Goal: Task Accomplishment & Management: Use online tool/utility

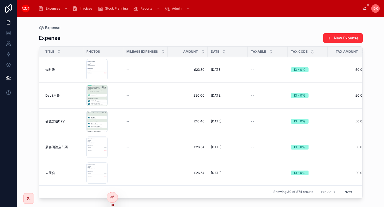
click at [151, 94] on div "--" at bounding box center [145, 96] width 38 height 4
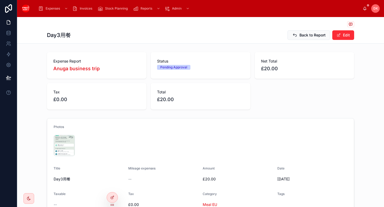
click at [344, 37] on button "Edit" at bounding box center [343, 35] width 22 height 10
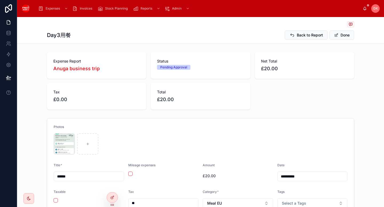
click at [83, 10] on span "Invoices" at bounding box center [86, 8] width 13 height 4
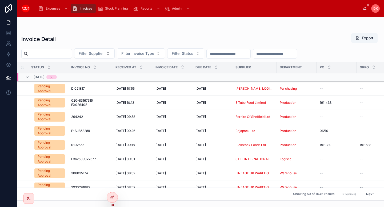
click at [100, 92] on td "DI021817 DI021817" at bounding box center [90, 89] width 44 height 14
click at [52, 87] on div "Pending Approval" at bounding box center [50, 89] width 24 height 10
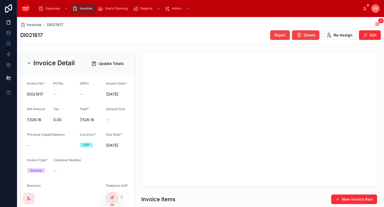
click at [370, 35] on button "Edit" at bounding box center [370, 35] width 22 height 10
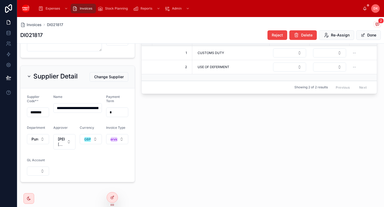
scroll to position [171, 0]
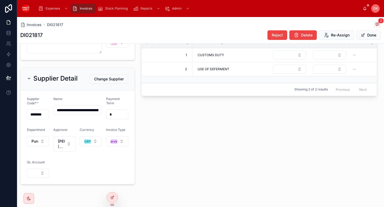
click at [112, 79] on span "Change Supplier" at bounding box center [109, 78] width 30 height 5
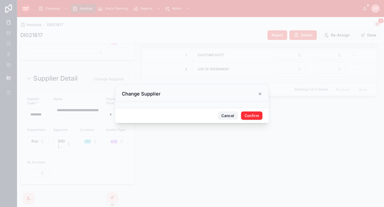
click at [225, 116] on button "Cancel" at bounding box center [228, 116] width 20 height 9
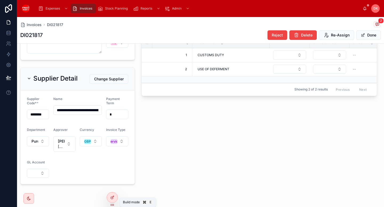
click at [114, 200] on icon at bounding box center [112, 198] width 4 height 4
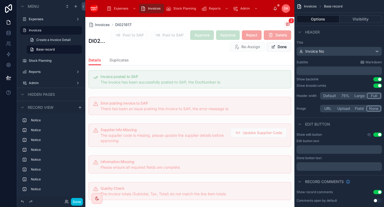
scroll to position [174, 0]
click at [204, 140] on div at bounding box center [189, 137] width 209 height 28
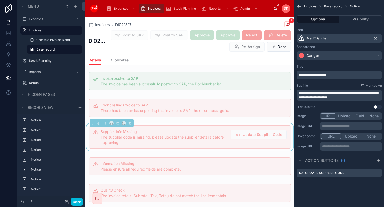
click at [320, 173] on label "Update Supplier Code" at bounding box center [324, 173] width 39 height 4
click at [0, 0] on icon "scrollable content" at bounding box center [0, 0] width 0 height 0
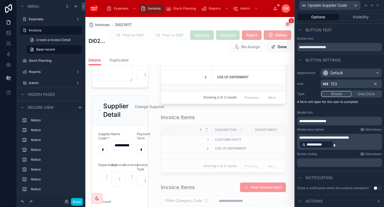
scroll to position [495, 0]
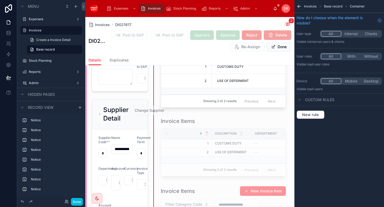
click at [311, 7] on span "Invoices" at bounding box center [310, 6] width 13 height 4
click at [333, 7] on span "Base record" at bounding box center [333, 6] width 18 height 4
click at [129, 110] on div at bounding box center [119, 163] width 63 height 133
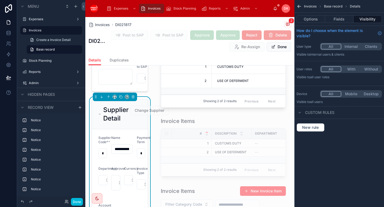
click at [340, 21] on button "Fields" at bounding box center [339, 18] width 28 height 7
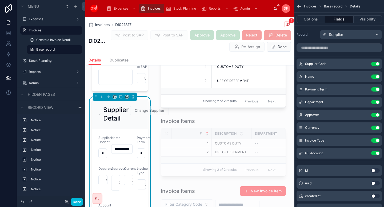
click at [314, 19] on button "Options" at bounding box center [310, 18] width 29 height 7
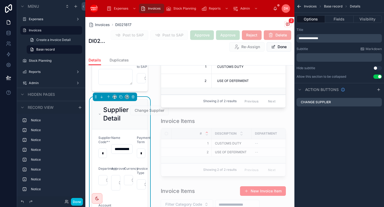
click at [339, 103] on div "Change Supplier" at bounding box center [338, 102] width 85 height 9
click at [0, 0] on icon "scrollable content" at bounding box center [0, 0] width 0 height 0
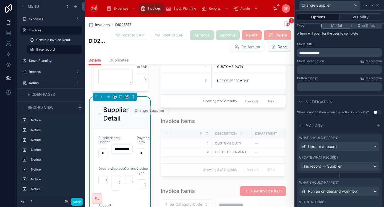
scroll to position [95, 0]
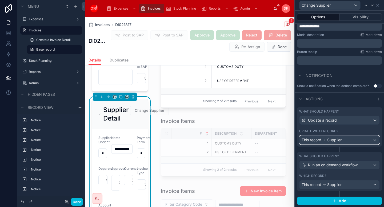
click at [338, 139] on span "Supplier" at bounding box center [334, 140] width 14 height 5
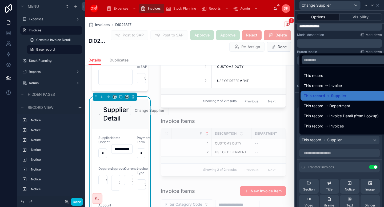
click at [338, 139] on div at bounding box center [339, 103] width 89 height 207
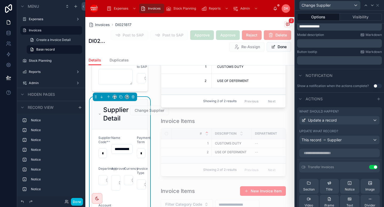
click at [316, 99] on span "Actions" at bounding box center [313, 98] width 17 height 5
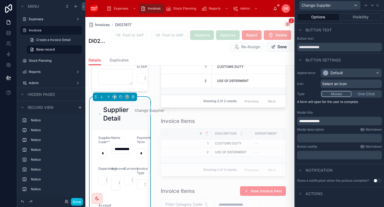
click at [300, 195] on icon at bounding box center [300, 194] width 4 height 4
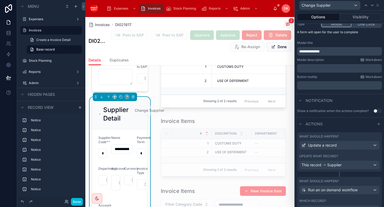
scroll to position [95, 0]
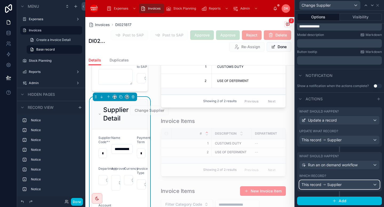
click at [345, 184] on div "This record Supplier" at bounding box center [339, 185] width 80 height 9
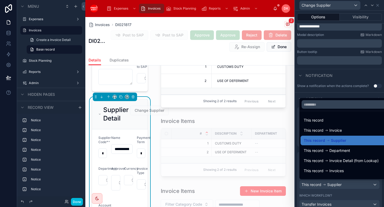
click at [345, 184] on div at bounding box center [339, 103] width 89 height 207
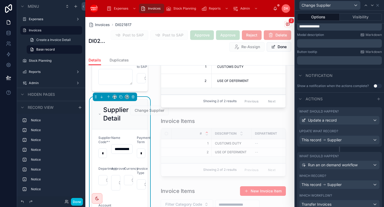
scroll to position [128, 0]
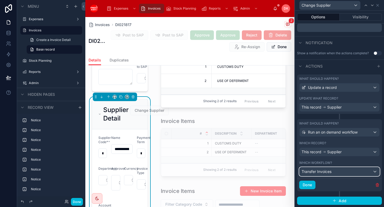
click at [348, 171] on div "Transfer Invoices" at bounding box center [339, 172] width 80 height 9
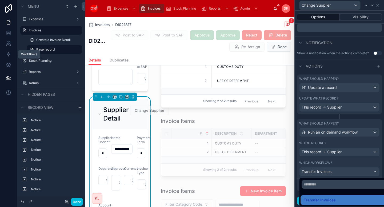
click at [10, 55] on icon at bounding box center [8, 54] width 5 height 5
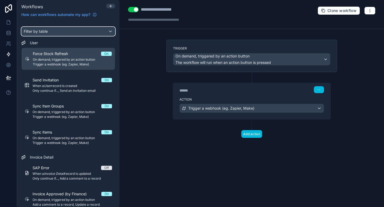
click at [64, 29] on div "Filter by table" at bounding box center [68, 31] width 93 height 9
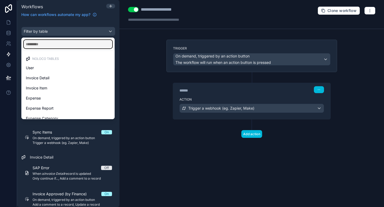
click at [55, 43] on input "text" at bounding box center [68, 44] width 88 height 9
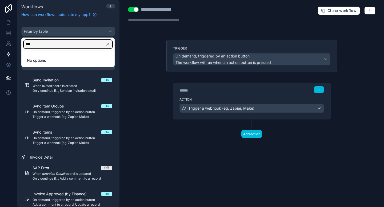
click at [55, 43] on input "***" at bounding box center [68, 44] width 88 height 9
type input "*"
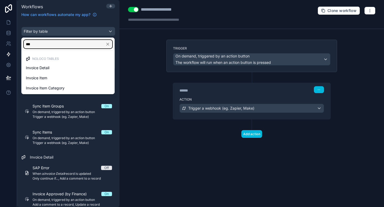
type input "***"
click at [111, 6] on div "scrollable content" at bounding box center [192, 103] width 384 height 207
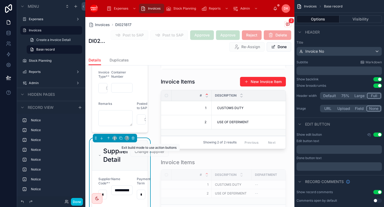
click at [140, 157] on span "Change Supplier" at bounding box center [149, 152] width 39 height 10
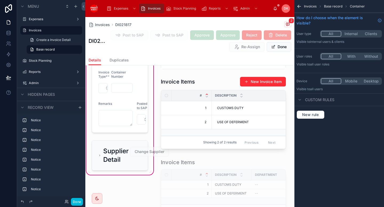
click at [337, 6] on span "Base record" at bounding box center [333, 6] width 18 height 4
click at [122, 95] on div at bounding box center [119, 33] width 63 height 203
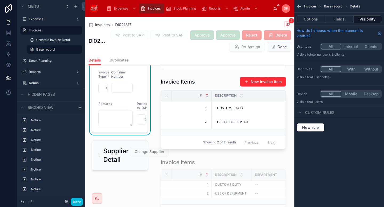
click at [314, 18] on button "Options" at bounding box center [310, 18] width 29 height 7
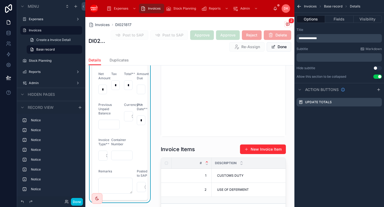
scroll to position [385, 0]
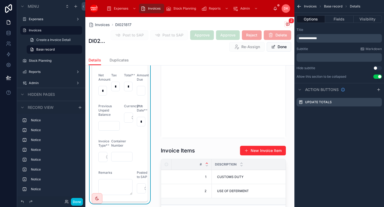
click at [125, 90] on input "********" at bounding box center [128, 86] width 8 height 7
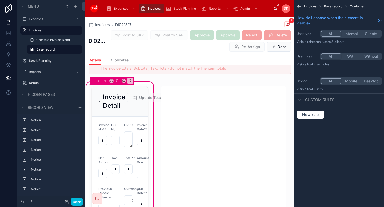
scroll to position [301, 0]
click at [138, 104] on div at bounding box center [119, 185] width 63 height 203
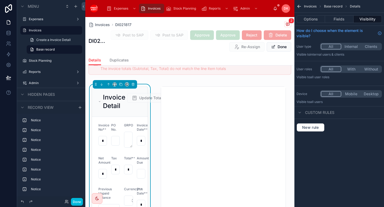
click at [314, 17] on button "Options" at bounding box center [310, 18] width 29 height 7
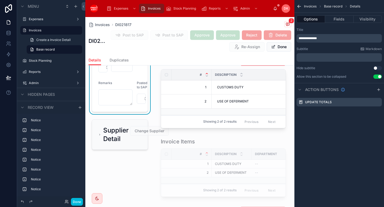
scroll to position [475, 0]
click at [132, 134] on div at bounding box center [119, 134] width 63 height 35
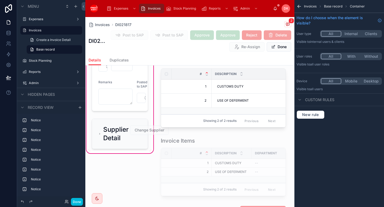
click at [144, 137] on div at bounding box center [119, 134] width 63 height 35
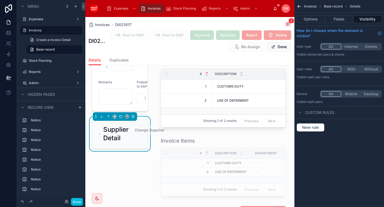
click at [314, 19] on button "Options" at bounding box center [310, 18] width 29 height 7
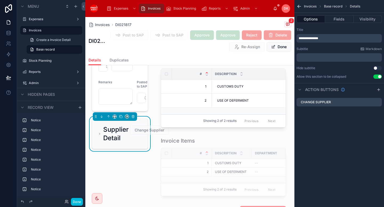
click at [322, 104] on label "Change Supplier" at bounding box center [316, 102] width 30 height 4
click at [0, 0] on icon "scrollable content" at bounding box center [0, 0] width 0 height 0
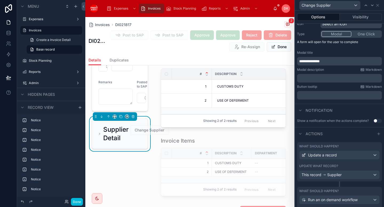
scroll to position [95, 0]
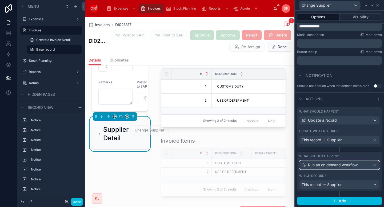
click at [327, 164] on span "Run an on demand workflow" at bounding box center [333, 165] width 50 height 5
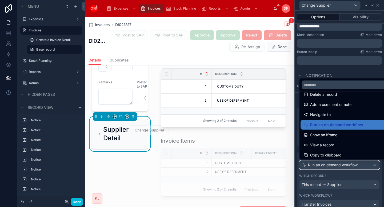
scroll to position [27, 0]
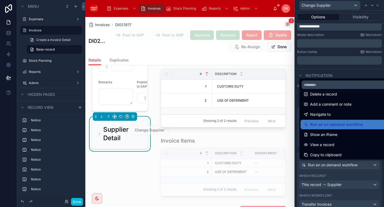
click at [330, 175] on div at bounding box center [339, 103] width 89 height 207
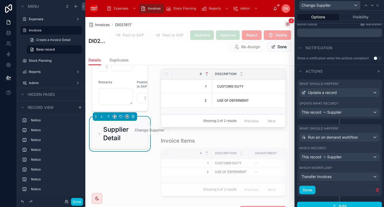
scroll to position [127, 0]
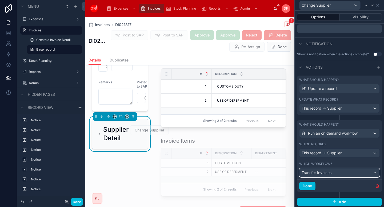
click at [336, 172] on div "Transfer Invoices" at bounding box center [339, 173] width 80 height 9
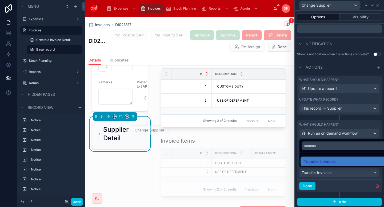
click at [337, 162] on div "Transfer Invoices" at bounding box center [346, 162] width 84 height 6
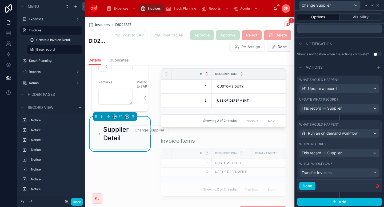
click at [74, 201] on button "Done" at bounding box center [77, 202] width 12 height 8
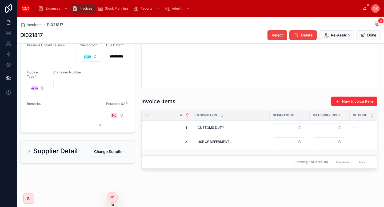
scroll to position [98, 0]
click at [9, 76] on icon at bounding box center [8, 77] width 5 height 5
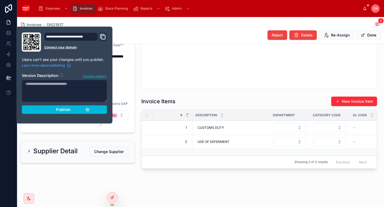
click at [90, 76] on span "Version history" at bounding box center [95, 75] width 24 height 5
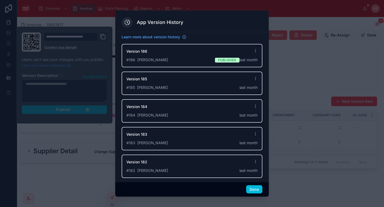
click at [127, 22] on icon at bounding box center [127, 22] width 1 height 2
click at [149, 38] on span "Learn more about version history" at bounding box center [151, 36] width 58 height 5
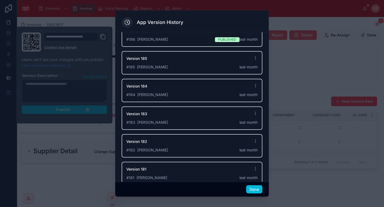
scroll to position [84, 0]
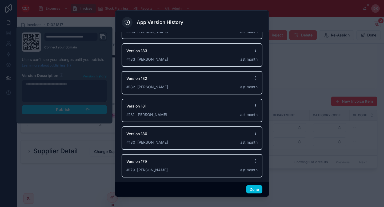
click at [255, 162] on icon at bounding box center [255, 161] width 4 height 4
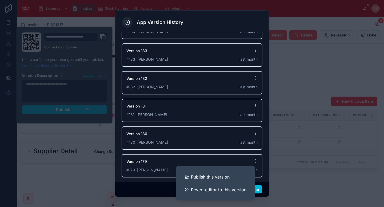
click at [206, 20] on div "App Version History" at bounding box center [192, 22] width 140 height 11
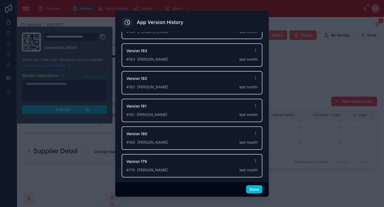
click at [252, 191] on button "Done" at bounding box center [254, 189] width 16 height 9
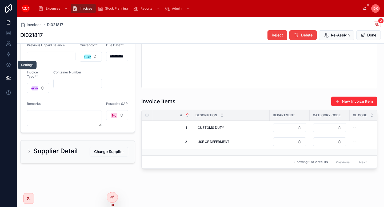
click at [9, 62] on link at bounding box center [8, 65] width 17 height 11
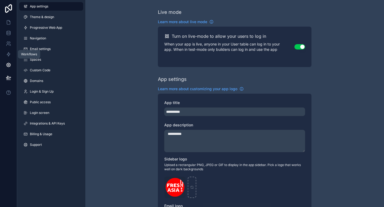
click at [9, 54] on icon at bounding box center [8, 54] width 5 height 5
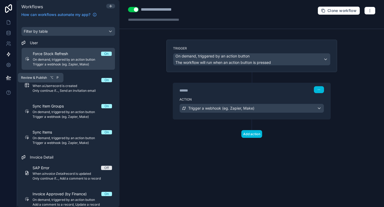
click at [8, 77] on icon at bounding box center [8, 77] width 5 height 3
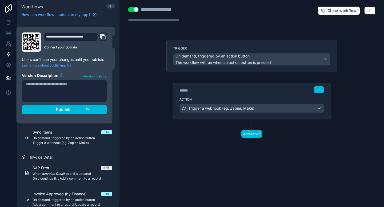
click at [93, 76] on span "Version history" at bounding box center [95, 75] width 24 height 5
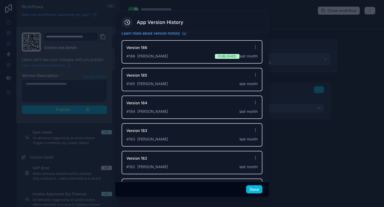
scroll to position [2, 0]
